Goal: Task Accomplishment & Management: Manage account settings

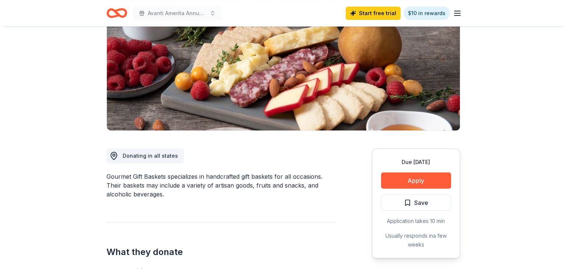
scroll to position [103, 0]
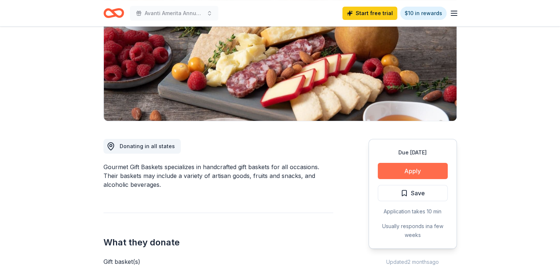
click at [405, 169] on button "Apply" at bounding box center [413, 171] width 70 height 16
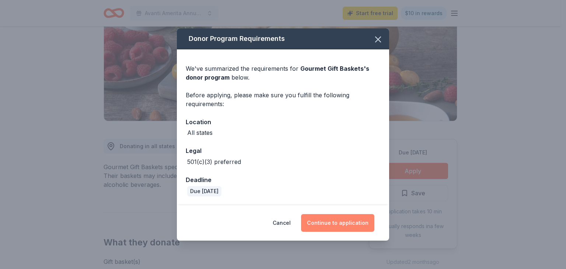
click at [336, 217] on button "Continue to application" at bounding box center [337, 223] width 73 height 18
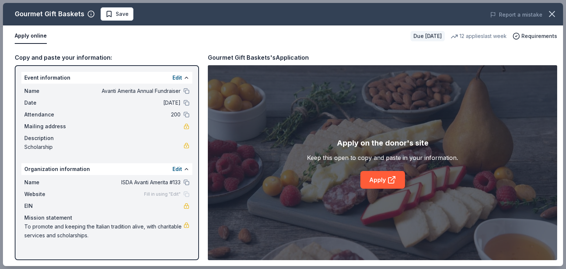
drag, startPoint x: 563, startPoint y: 28, endPoint x: 558, endPoint y: 95, distance: 66.5
click at [558, 95] on div "Gourmet Gift Baskets Save Report a mistake Apply online Due in 25 days 12 appli…" at bounding box center [283, 134] width 566 height 269
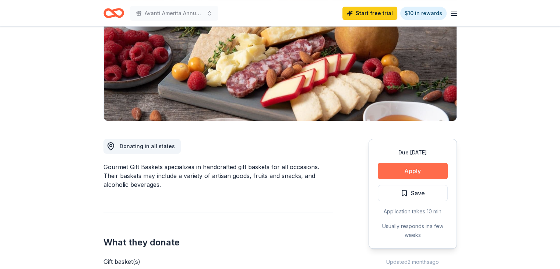
click at [422, 167] on button "Apply" at bounding box center [413, 171] width 70 height 16
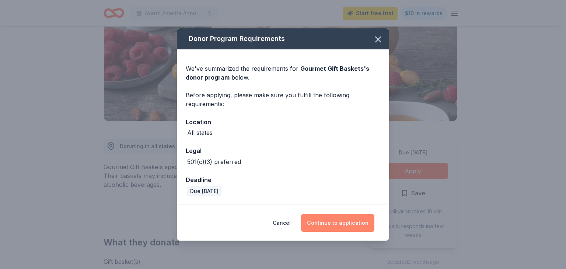
click at [344, 222] on button "Continue to application" at bounding box center [337, 223] width 73 height 18
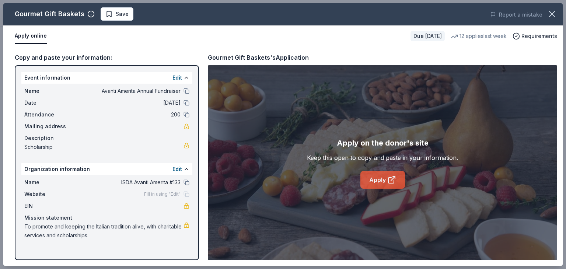
click at [387, 182] on icon at bounding box center [391, 179] width 9 height 9
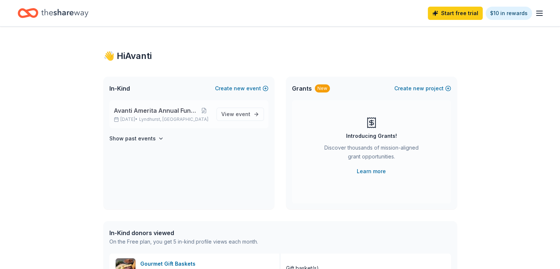
click at [125, 117] on p "[DATE] • [GEOGRAPHIC_DATA], [GEOGRAPHIC_DATA]" at bounding box center [162, 119] width 97 height 6
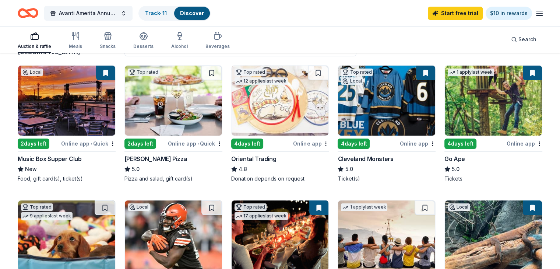
scroll to position [62, 0]
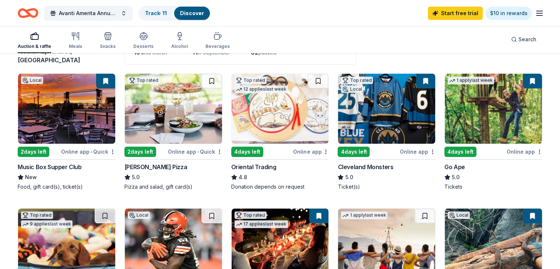
click at [467, 112] on img at bounding box center [493, 109] width 97 height 70
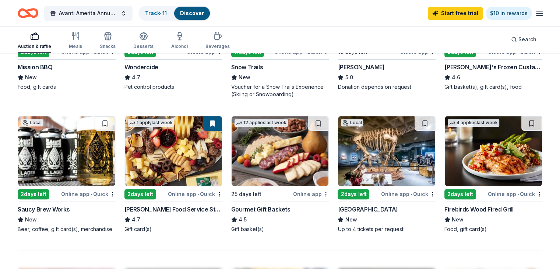
scroll to position [438, 0]
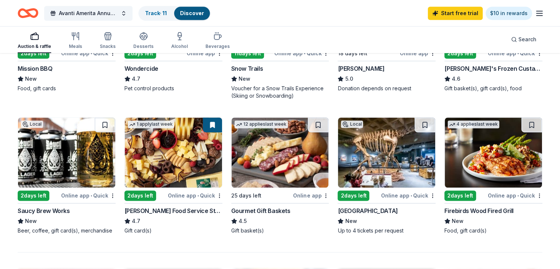
click at [364, 152] on img at bounding box center [386, 152] width 97 height 70
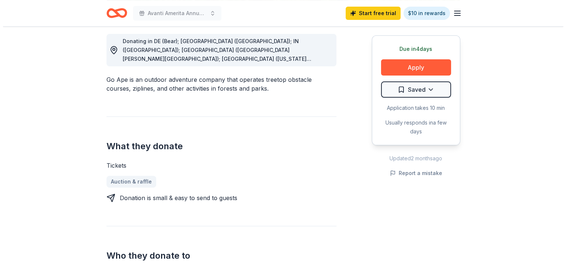
scroll to position [209, 0]
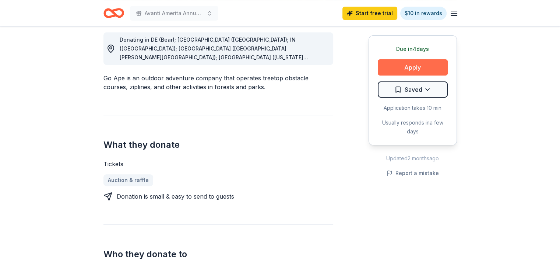
click at [395, 68] on button "Apply" at bounding box center [413, 67] width 70 height 16
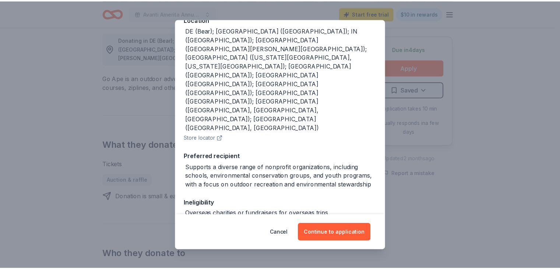
scroll to position [0, 0]
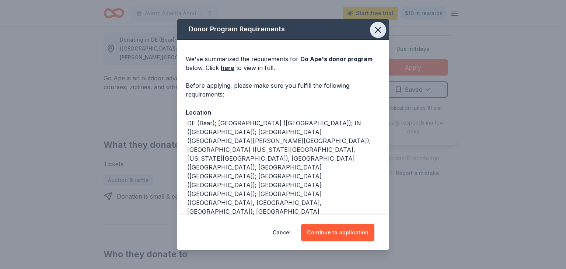
click at [375, 32] on icon "button" at bounding box center [377, 29] width 5 height 5
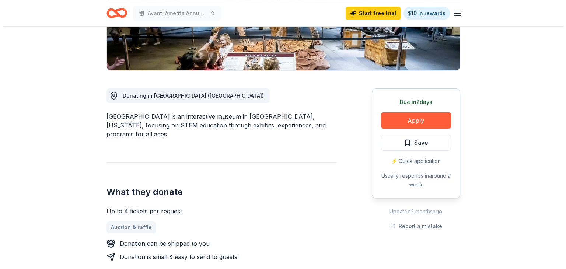
scroll to position [155, 0]
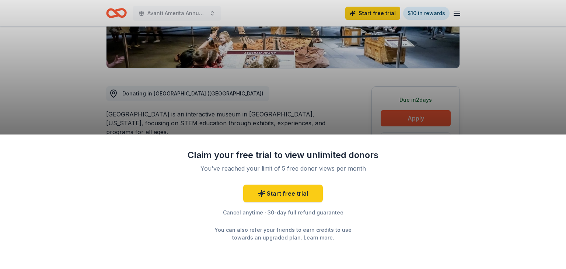
drag, startPoint x: 564, startPoint y: 22, endPoint x: 559, endPoint y: 67, distance: 45.6
click at [492, 107] on div "Claim your free trial to view unlimited donors You've reached your limit of 5 f…" at bounding box center [283, 134] width 566 height 269
click at [488, 98] on div "Claim your free trial to view unlimited donors You've reached your limit of 5 f…" at bounding box center [283, 134] width 566 height 269
click at [526, 71] on div "Claim your free trial to view unlimited donors You've reached your limit of 5 f…" at bounding box center [283, 134] width 566 height 269
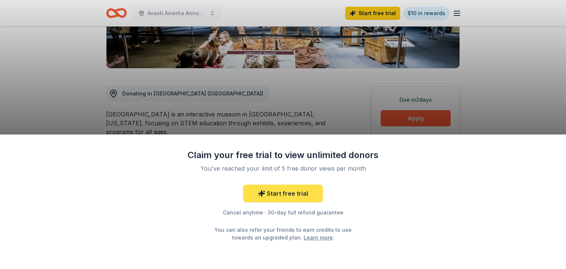
click at [269, 193] on link "Start free trial" at bounding box center [283, 194] width 80 height 18
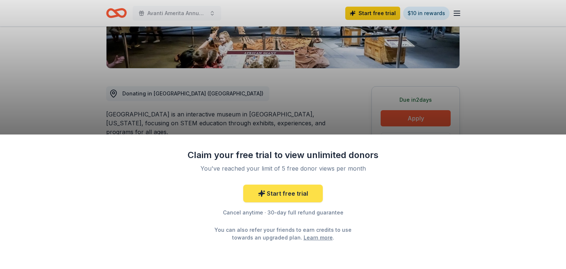
click at [269, 193] on link "Start free trial" at bounding box center [283, 194] width 80 height 18
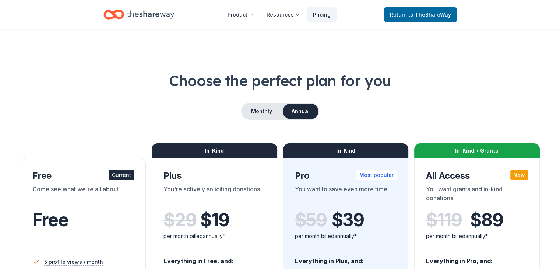
click at [130, 17] on icon "Home" at bounding box center [150, 14] width 47 height 15
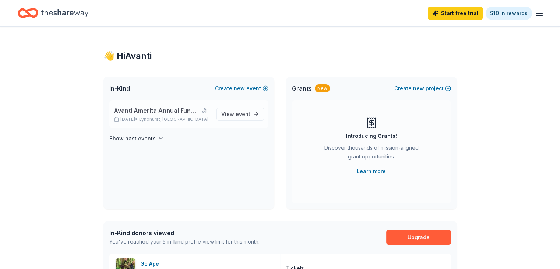
click at [178, 115] on div "Avanti Amerita Annual Fundraiser Sep 21, 2025 • Lyndhurst, OH" at bounding box center [162, 114] width 97 height 16
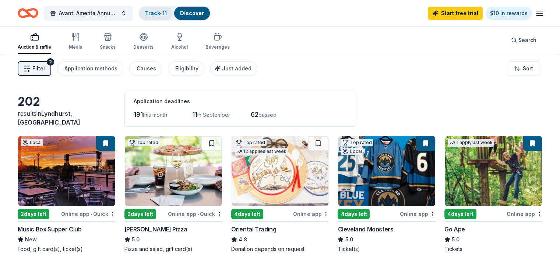
click at [164, 11] on link "Track · 11" at bounding box center [156, 13] width 22 height 6
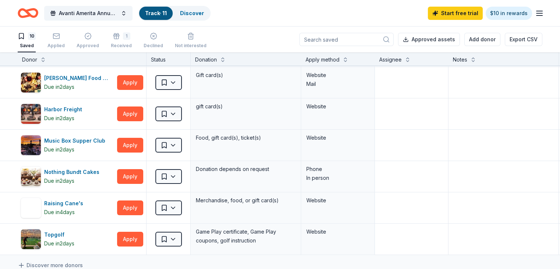
scroll to position [125, 0]
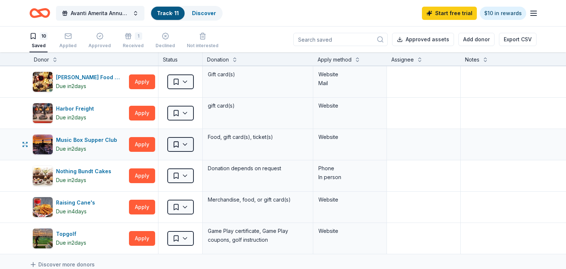
click at [188, 146] on html "10% Avanti Amerita Annual Fundraiser Track · 11 Discover Start free trial $10 i…" at bounding box center [283, 134] width 566 height 269
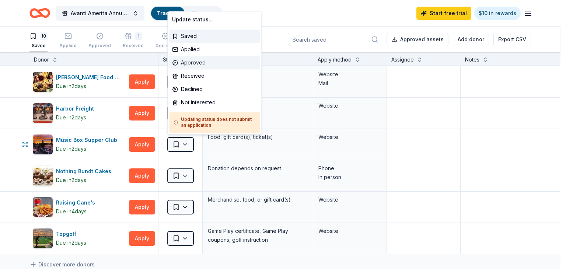
click at [193, 62] on div "Approved" at bounding box center [214, 62] width 91 height 13
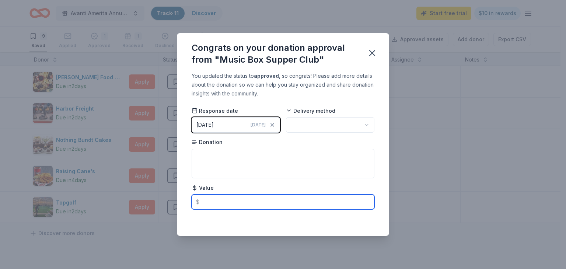
click at [225, 200] on input "text" at bounding box center [283, 201] width 183 height 15
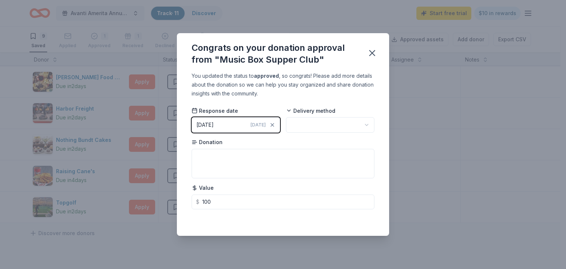
type input "100.00"
click at [360, 220] on div "Saving..." at bounding box center [283, 219] width 183 height 9
click at [373, 50] on icon "button" at bounding box center [372, 53] width 10 height 10
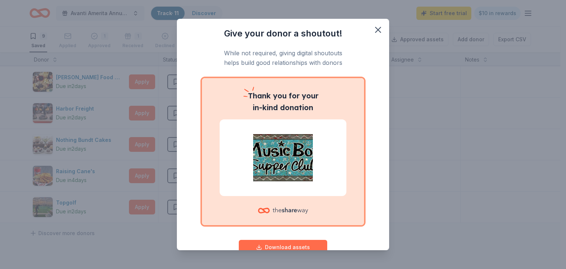
click at [285, 243] on button "Download assets" at bounding box center [283, 247] width 88 height 15
click at [375, 29] on icon "button" at bounding box center [377, 29] width 5 height 5
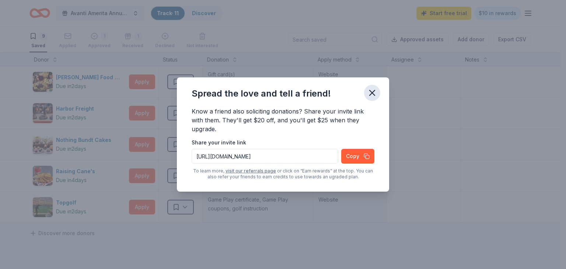
click at [374, 90] on icon "button" at bounding box center [371, 92] width 5 height 5
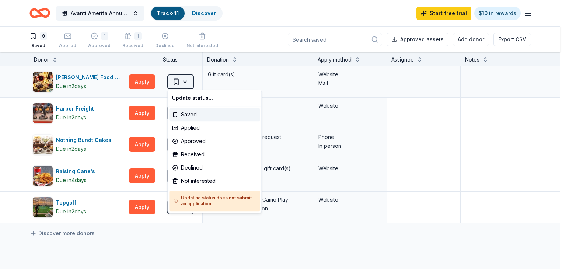
click at [174, 78] on html "10% Avanti Amerita Annual Fundraiser Track · 11 Discover Start free trial $10 i…" at bounding box center [283, 134] width 566 height 269
click at [190, 143] on div "Approved" at bounding box center [214, 140] width 91 height 13
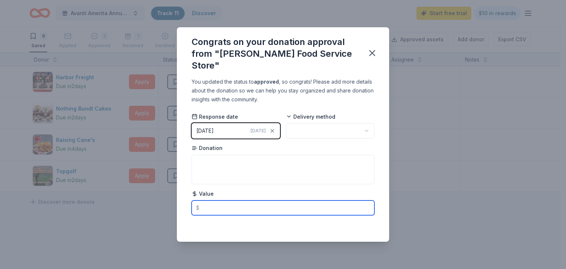
click at [208, 202] on input "text" at bounding box center [283, 207] width 183 height 15
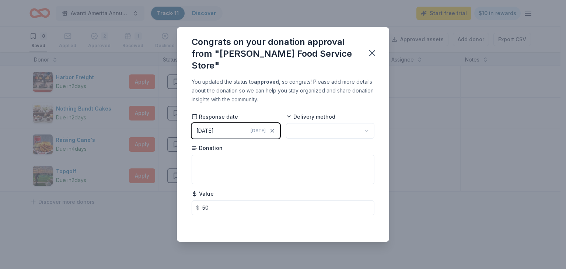
type input "50.00"
click at [361, 221] on div "Saved" at bounding box center [283, 225] width 183 height 9
click at [373, 56] on icon "button" at bounding box center [372, 53] width 10 height 10
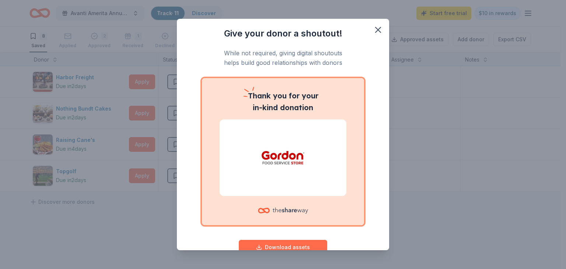
click at [287, 246] on button "Download assets" at bounding box center [283, 247] width 88 height 15
click at [373, 33] on icon "button" at bounding box center [378, 30] width 10 height 10
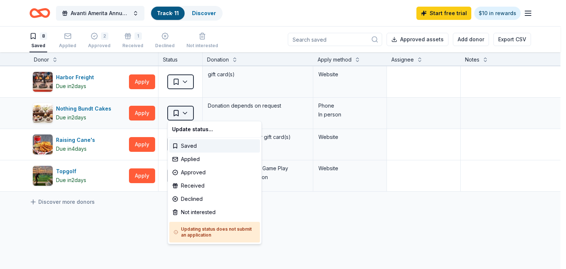
click at [187, 112] on html "10% Avanti Amerita Annual Fundraiser Track · 11 Discover Start free trial $10 i…" at bounding box center [283, 134] width 566 height 269
click at [193, 171] on div "Approved" at bounding box center [214, 172] width 91 height 13
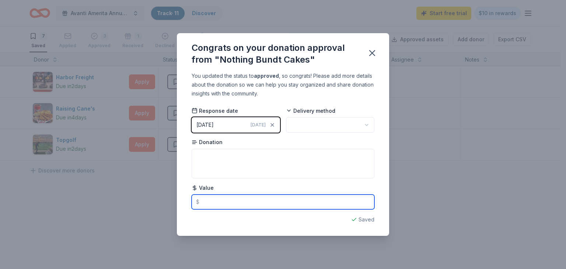
click at [211, 201] on input "text" at bounding box center [283, 201] width 183 height 15
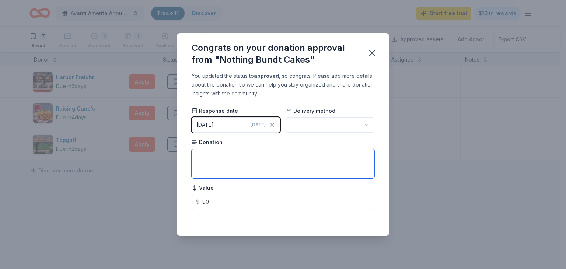
type input "90.00"
click at [299, 172] on textarea at bounding box center [283, 163] width 183 height 29
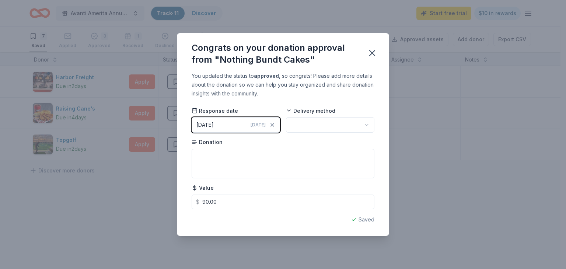
click at [361, 224] on div "You updated the status to approved , so congrats! Please add more details about…" at bounding box center [283, 153] width 212 height 164
click at [361, 220] on div "Saved" at bounding box center [283, 219] width 183 height 9
click at [366, 219] on div "Saved" at bounding box center [283, 219] width 183 height 9
click at [372, 52] on icon "button" at bounding box center [372, 53] width 10 height 10
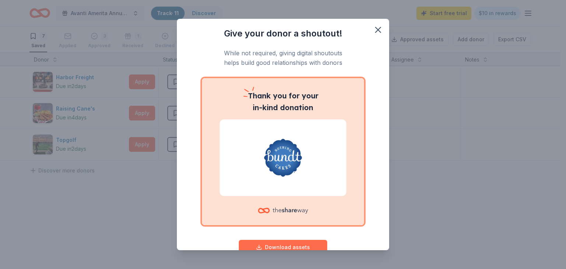
click at [286, 244] on button "Download assets" at bounding box center [283, 247] width 88 height 15
click at [373, 33] on icon "button" at bounding box center [378, 30] width 10 height 10
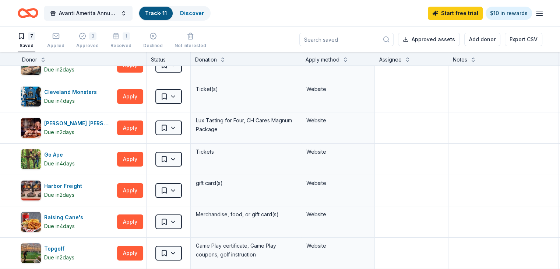
scroll to position [0, 0]
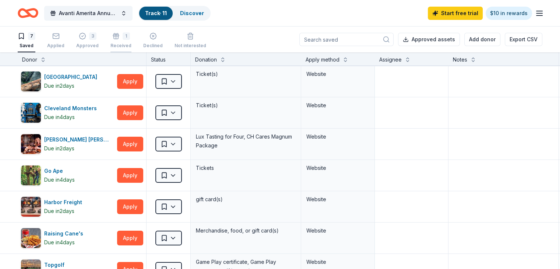
click at [130, 38] on div "1" at bounding box center [120, 35] width 21 height 7
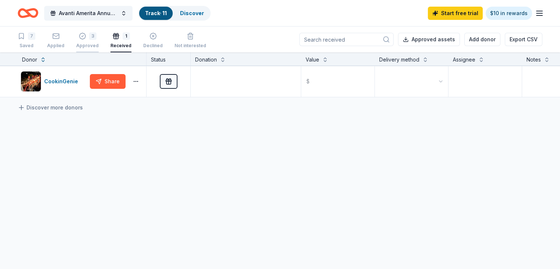
click at [97, 37] on div "3" at bounding box center [92, 32] width 7 height 7
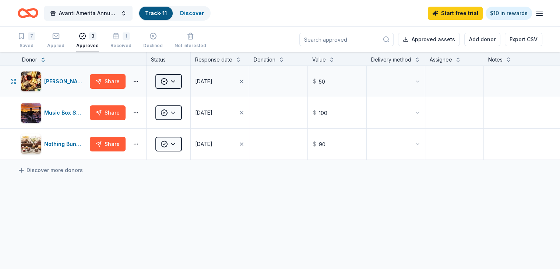
click at [186, 94] on html "10% Avanti Amerita Annual Fundraiser Track · 11 Discover Start free trial $10 i…" at bounding box center [280, 134] width 560 height 269
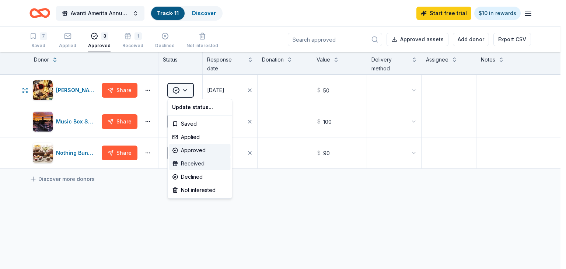
click at [193, 165] on div "Received" at bounding box center [199, 163] width 61 height 13
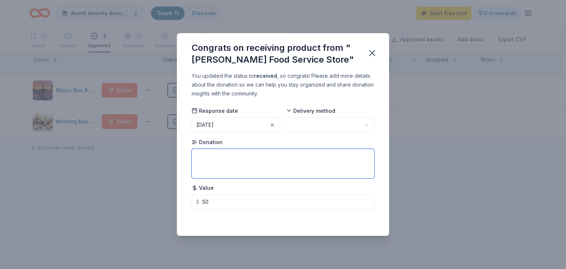
click at [227, 162] on textarea at bounding box center [283, 163] width 183 height 29
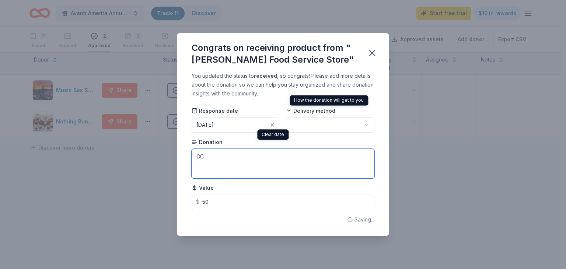
type textarea "GC"
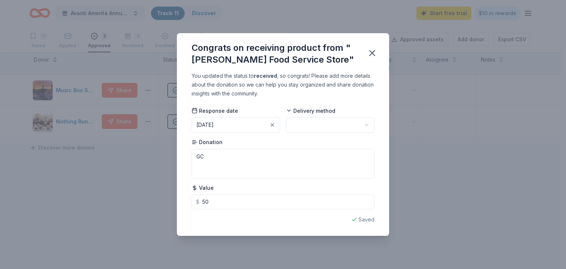
click at [296, 117] on div "Delivery method" at bounding box center [330, 120] width 88 height 26
click at [298, 123] on html "10% Avanti Amerita Annual Fundraiser Track · 11 Discover Start free trial $10 i…" at bounding box center [283, 134] width 566 height 269
click at [356, 222] on div "Saved" at bounding box center [283, 219] width 183 height 9
click at [371, 52] on icon "button" at bounding box center [371, 52] width 5 height 5
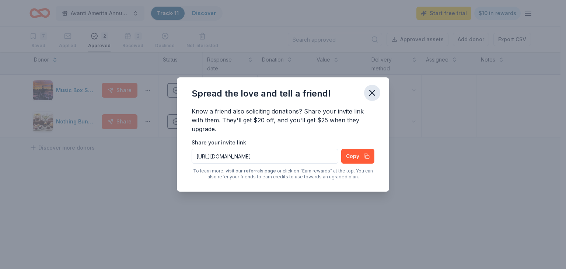
click at [373, 94] on icon "button" at bounding box center [372, 93] width 10 height 10
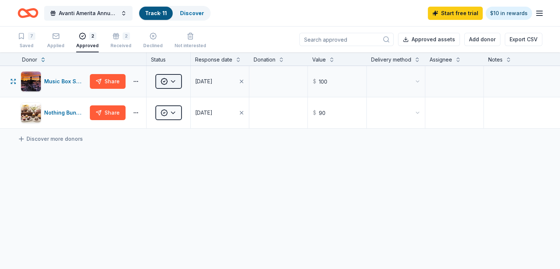
click at [181, 90] on html "10% Avanti Amerita Annual Fundraiser Track · 11 Discover Start free trial $10 i…" at bounding box center [280, 134] width 560 height 269
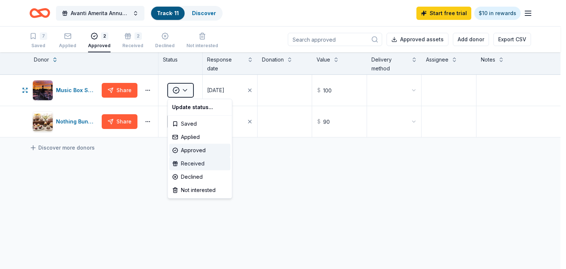
click at [186, 165] on div "Received" at bounding box center [199, 163] width 61 height 13
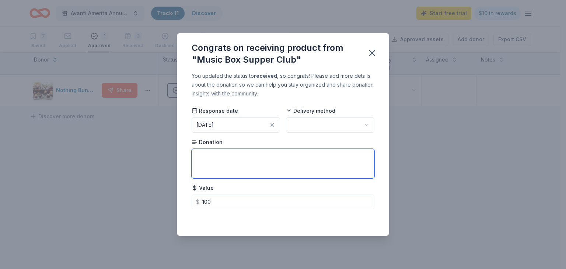
click at [221, 168] on textarea at bounding box center [283, 163] width 183 height 29
type textarea "GC"
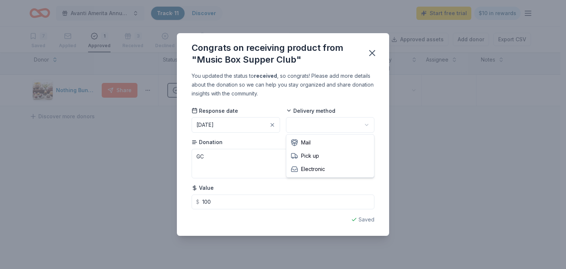
click at [309, 127] on html "10% Avanti Amerita Annual Fundraiser Track · 11 Discover Start free trial $10 i…" at bounding box center [283, 134] width 566 height 269
click at [372, 56] on icon "button" at bounding box center [372, 53] width 10 height 10
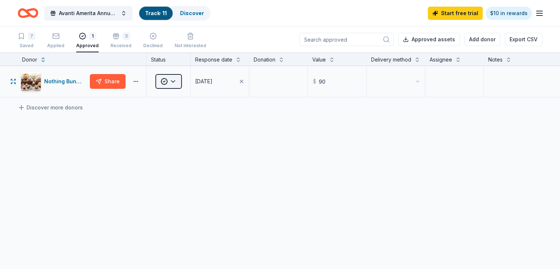
click at [179, 92] on html "10% Avanti Amerita Annual Fundraiser Track · 11 Discover Start free trial $10 i…" at bounding box center [280, 134] width 560 height 269
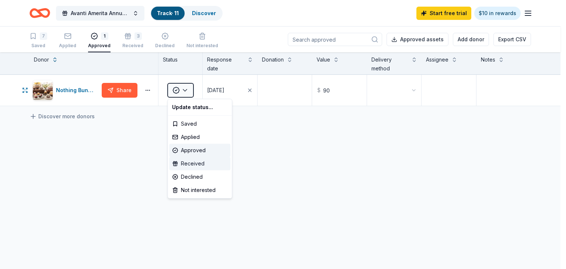
click at [190, 166] on div "Received" at bounding box center [199, 163] width 61 height 13
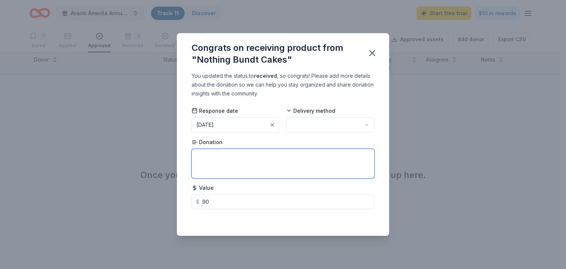
click at [206, 169] on textarea at bounding box center [283, 163] width 183 height 29
type textarea "Cakes and punch card free 1 cake per month"
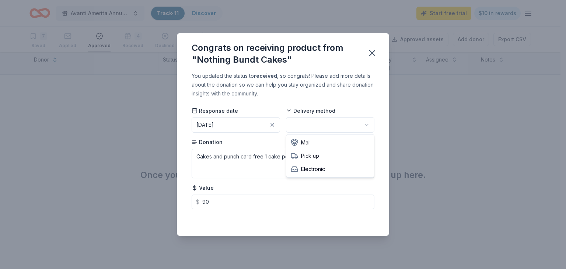
click at [313, 124] on html "10% Avanti Amerita Annual Fundraiser Track · 11 Discover Start free trial $10 i…" at bounding box center [283, 134] width 566 height 269
click at [365, 220] on div "Saved" at bounding box center [283, 219] width 183 height 9
click at [377, 57] on icon "button" at bounding box center [372, 53] width 10 height 10
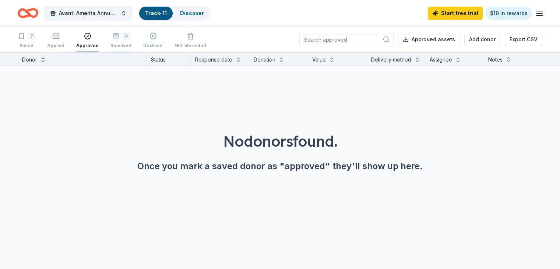
click at [125, 42] on div "Received" at bounding box center [120, 42] width 21 height 6
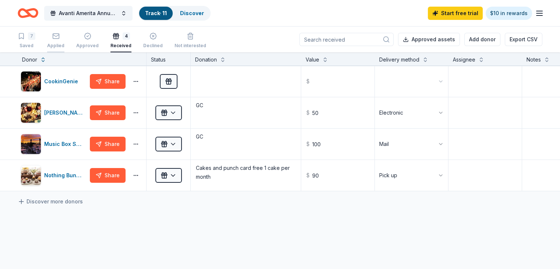
click at [64, 42] on div "Applied" at bounding box center [55, 40] width 17 height 16
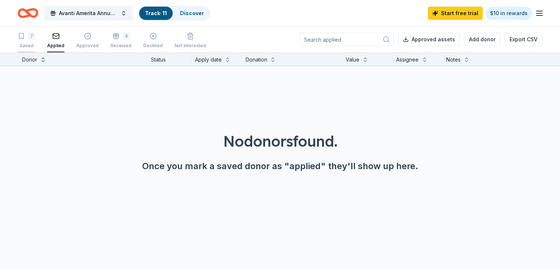
click at [25, 36] on icon "button" at bounding box center [21, 35] width 7 height 7
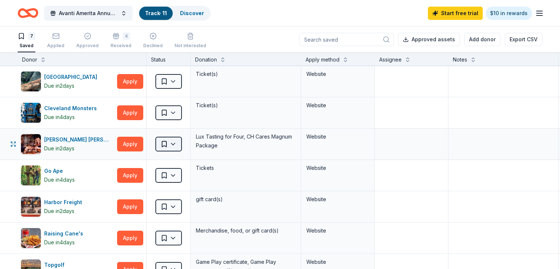
click at [190, 144] on html "10% Avanti Amerita Annual Fundraiser Track · 11 Discover Start free trial $10 i…" at bounding box center [280, 134] width 560 height 269
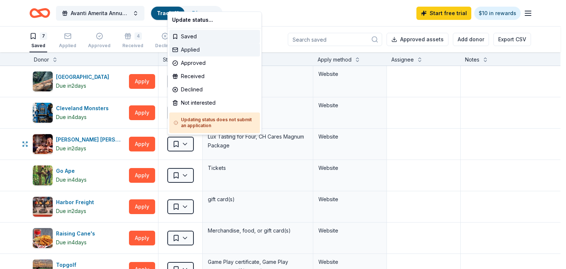
click at [194, 46] on div "Applied" at bounding box center [214, 49] width 91 height 13
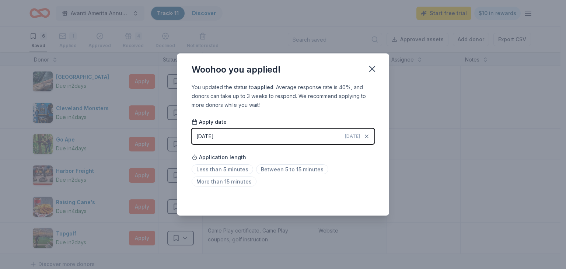
click at [370, 199] on div "Saved" at bounding box center [283, 199] width 183 height 9
click at [376, 71] on icon "button" at bounding box center [372, 69] width 10 height 10
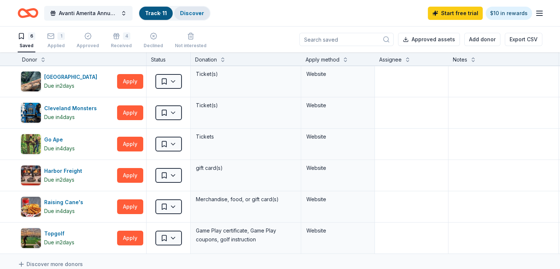
click at [204, 14] on link "Discover" at bounding box center [192, 13] width 24 height 6
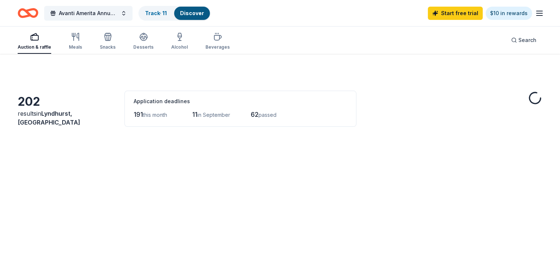
click at [204, 14] on link "Discover" at bounding box center [192, 13] width 24 height 6
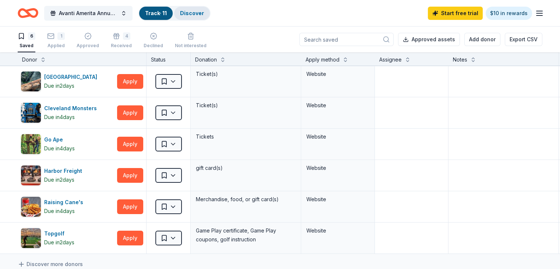
click at [204, 14] on link "Discover" at bounding box center [192, 13] width 24 height 6
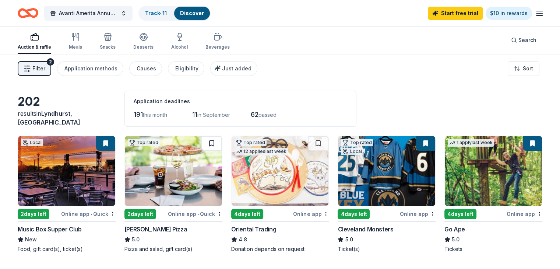
click at [215, 142] on button at bounding box center [211, 143] width 21 height 15
click at [222, 213] on html "10% Avanti Amerita Annual Fundraiser Track · 12 Discover Start free trial $10 i…" at bounding box center [280, 134] width 560 height 269
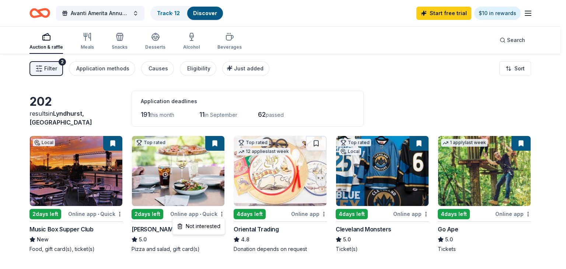
click at [534, 120] on html "10% Avanti Amerita Annual Fundraiser Track · 12 Discover Start free trial $10 i…" at bounding box center [283, 134] width 566 height 269
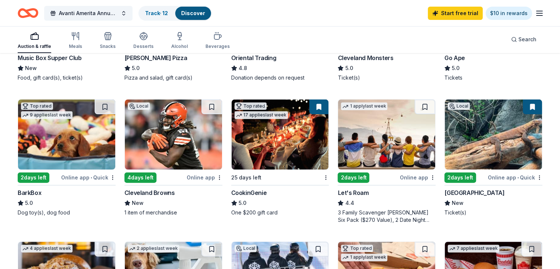
scroll to position [174, 0]
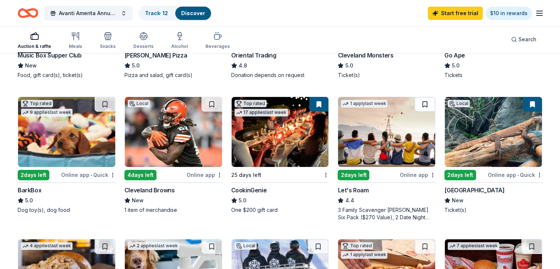
click at [416, 103] on button at bounding box center [425, 104] width 21 height 15
click at [111, 103] on button at bounding box center [105, 104] width 21 height 15
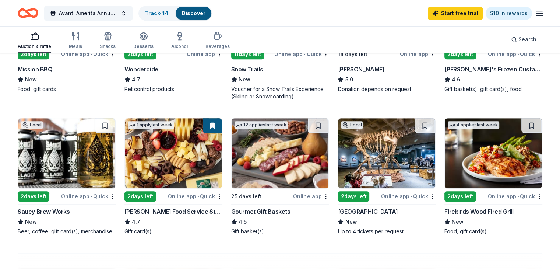
scroll to position [443, 0]
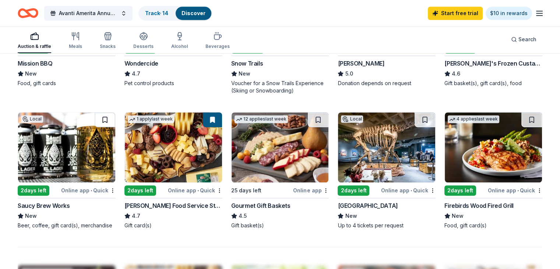
click at [114, 124] on button at bounding box center [105, 119] width 21 height 15
click at [316, 118] on button at bounding box center [318, 119] width 21 height 15
click at [523, 113] on button at bounding box center [532, 119] width 21 height 15
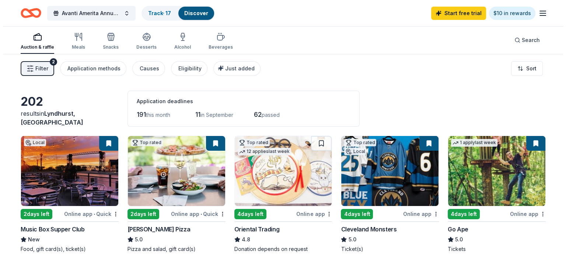
scroll to position [0, 0]
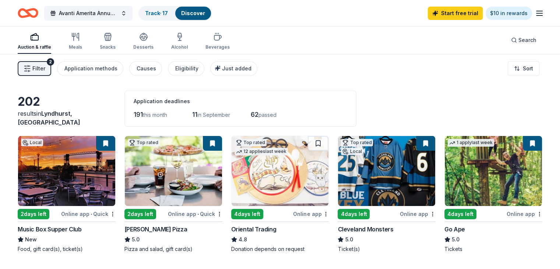
click at [519, 150] on img at bounding box center [493, 171] width 97 height 70
click at [168, 12] on link "Track · 17" at bounding box center [156, 13] width 23 height 6
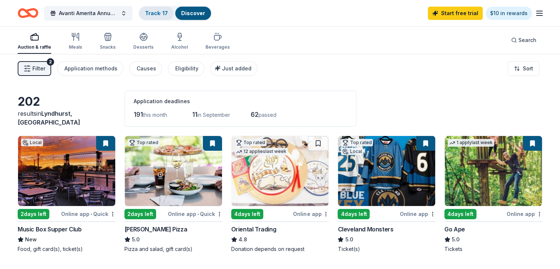
click at [168, 12] on link "Track · 17" at bounding box center [156, 13] width 23 height 6
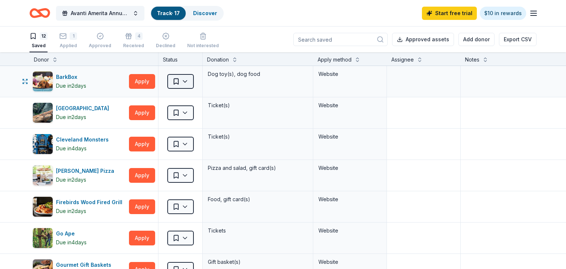
click at [187, 80] on html "10% Avanti Amerita Annual Fundraiser Track · 17 Discover Start free trial $10 i…" at bounding box center [283, 134] width 566 height 269
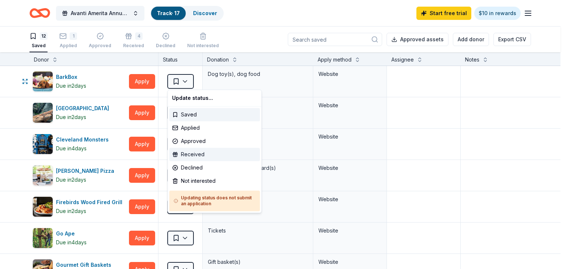
click at [194, 155] on div "Received" at bounding box center [214, 154] width 91 height 13
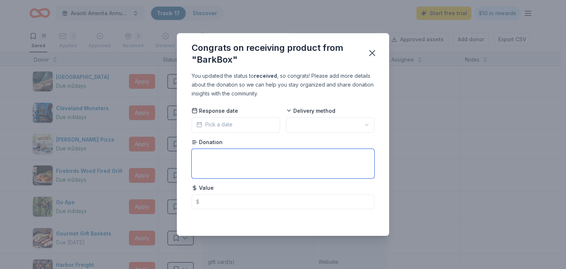
click at [227, 160] on textarea at bounding box center [283, 163] width 183 height 29
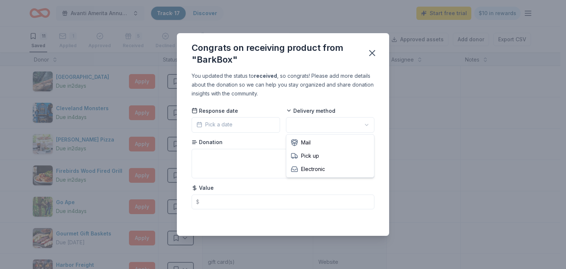
click at [319, 123] on html "10% Avanti Amerita Annual Fundraiser Track · 17 Discover Start free trial $10 i…" at bounding box center [283, 134] width 566 height 269
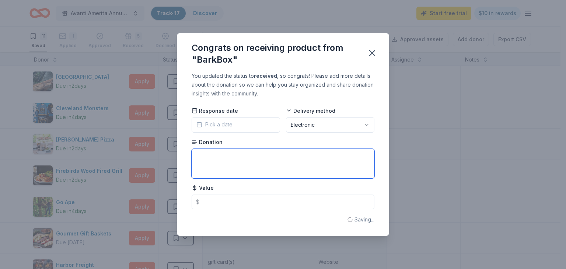
click at [278, 162] on textarea at bounding box center [283, 163] width 183 height 29
type textarea "1 month subscription"
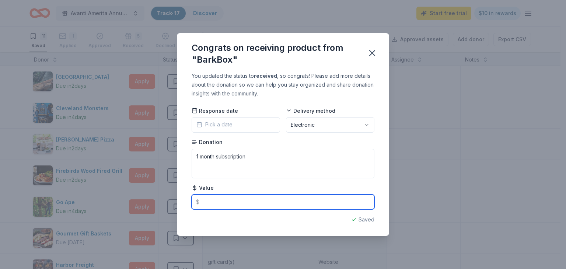
click at [301, 199] on input "text" at bounding box center [283, 201] width 183 height 15
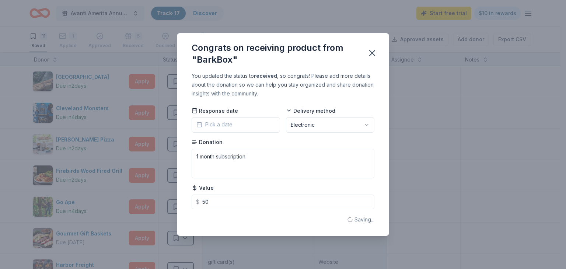
type input "50.00"
click at [361, 221] on div "Saving..." at bounding box center [283, 219] width 183 height 9
click at [371, 55] on icon "button" at bounding box center [372, 53] width 10 height 10
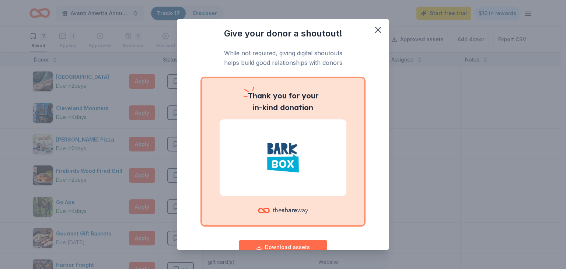
click at [253, 244] on button "Download assets" at bounding box center [283, 247] width 88 height 15
click at [382, 30] on div "Give your donor a shoutout! While not required, giving digital shoutouts helps …" at bounding box center [283, 134] width 212 height 231
click at [375, 30] on icon "button" at bounding box center [378, 30] width 10 height 10
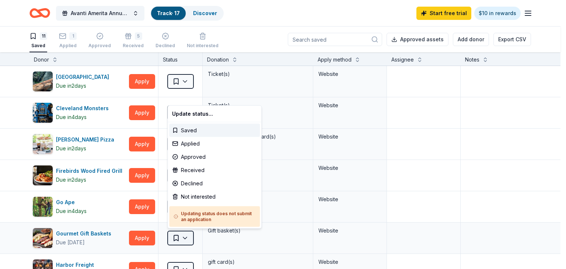
click at [182, 234] on html "10% Avanti Amerita Annual Fundraiser Track · 17 Discover Start free trial $10 i…" at bounding box center [283, 134] width 566 height 269
click at [197, 147] on div "Applied" at bounding box center [214, 143] width 91 height 13
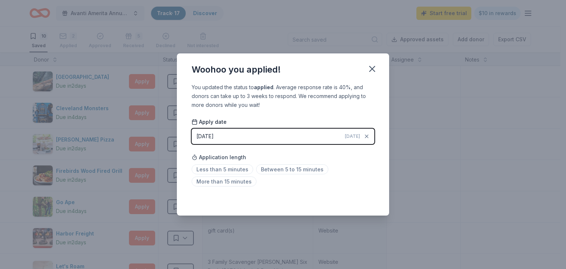
click at [365, 200] on div "Saved" at bounding box center [283, 199] width 183 height 9
click at [375, 73] on icon "button" at bounding box center [372, 69] width 10 height 10
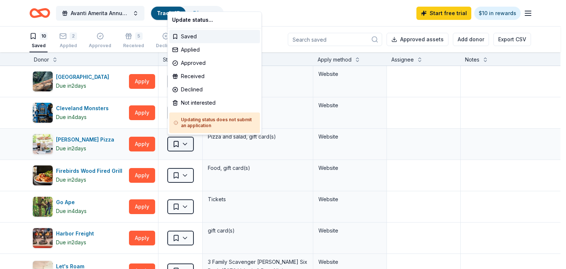
click at [190, 141] on html "10% Avanti Amerita Annual Fundraiser Track · 17 Discover Start free trial $10 i…" at bounding box center [283, 134] width 566 height 269
click at [196, 47] on div "Applied" at bounding box center [214, 49] width 91 height 13
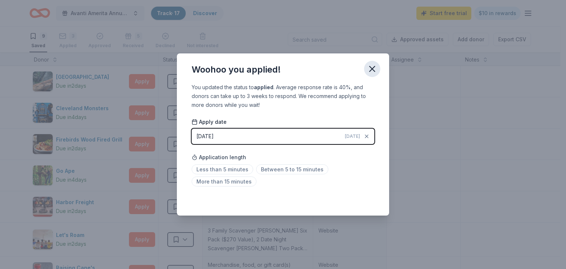
click at [371, 73] on icon "button" at bounding box center [372, 69] width 10 height 10
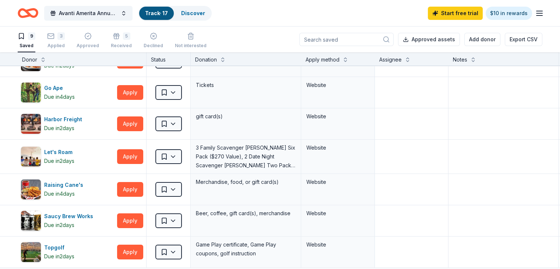
scroll to position [91, 0]
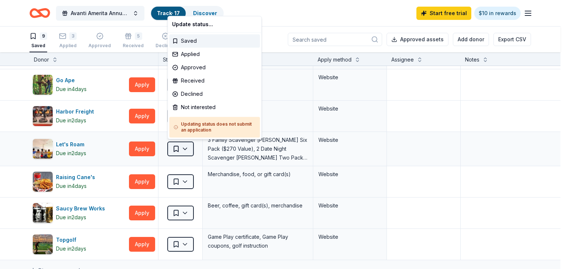
click at [186, 152] on html "10% Avanti Amerita Annual Fundraiser Track · 17 Discover Start free trial $10 i…" at bounding box center [283, 134] width 566 height 269
click at [193, 70] on div "Approved" at bounding box center [214, 67] width 91 height 13
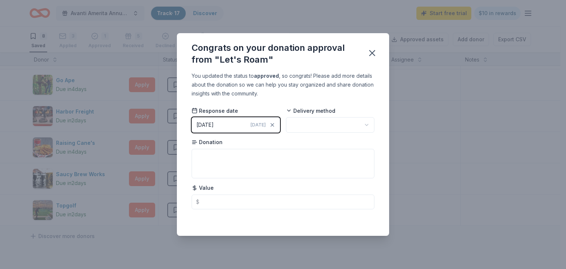
click at [310, 124] on html "10% Avanti Amerita Annual Fundraiser Track · 17 Discover Start free trial $10 i…" at bounding box center [283, 134] width 566 height 269
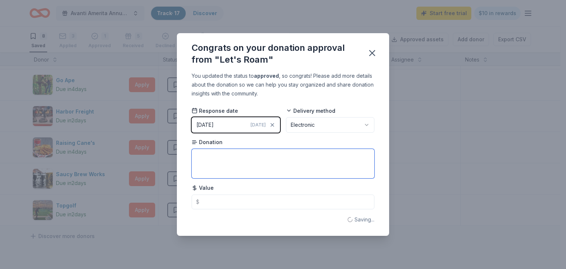
click at [246, 169] on textarea at bounding box center [283, 163] width 183 height 29
type textarea "family and date night"
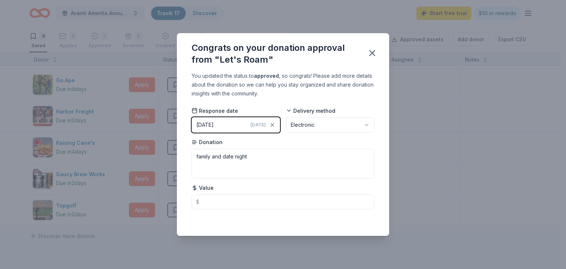
click at [364, 218] on div "Saved" at bounding box center [283, 219] width 183 height 9
click at [371, 55] on icon "button" at bounding box center [372, 53] width 10 height 10
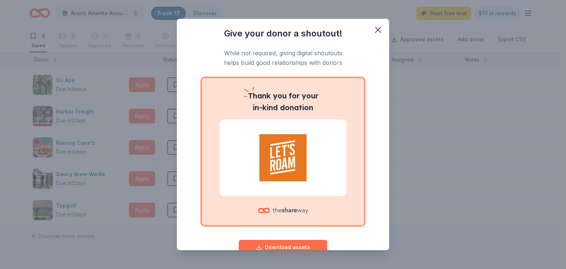
click at [276, 245] on button "Download assets" at bounding box center [283, 247] width 88 height 15
click at [375, 30] on icon "button" at bounding box center [377, 29] width 5 height 5
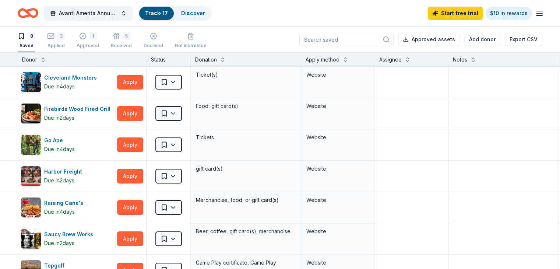
scroll to position [2, 0]
